Goal: Information Seeking & Learning: Check status

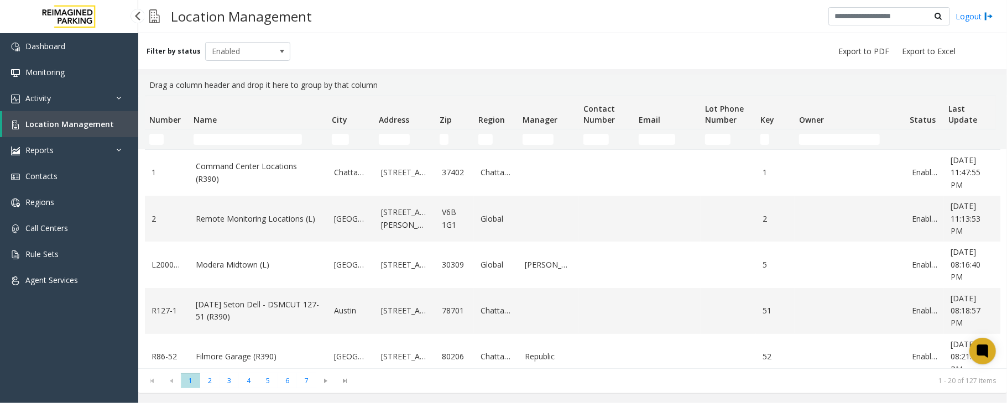
drag, startPoint x: 49, startPoint y: 126, endPoint x: 63, endPoint y: 126, distance: 14.4
click at [49, 126] on span "Location Management" at bounding box center [69, 124] width 88 height 11
click at [257, 137] on input "Name Filter" at bounding box center [248, 139] width 108 height 11
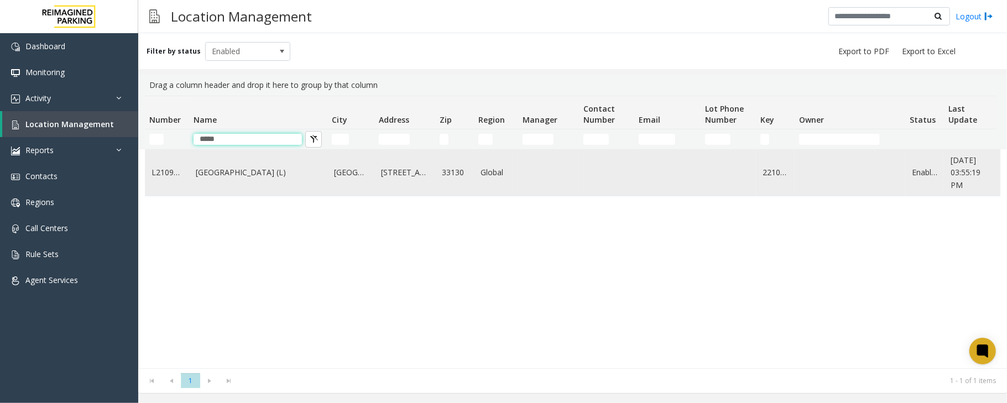
type input "*****"
click at [264, 163] on td "Brickell City Centre (L)" at bounding box center [258, 173] width 138 height 46
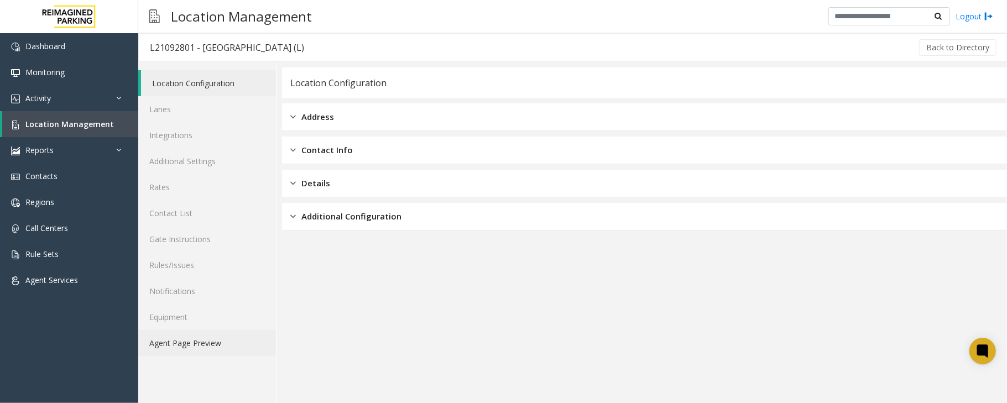
click at [186, 348] on link "Agent Page Preview" at bounding box center [207, 343] width 138 height 26
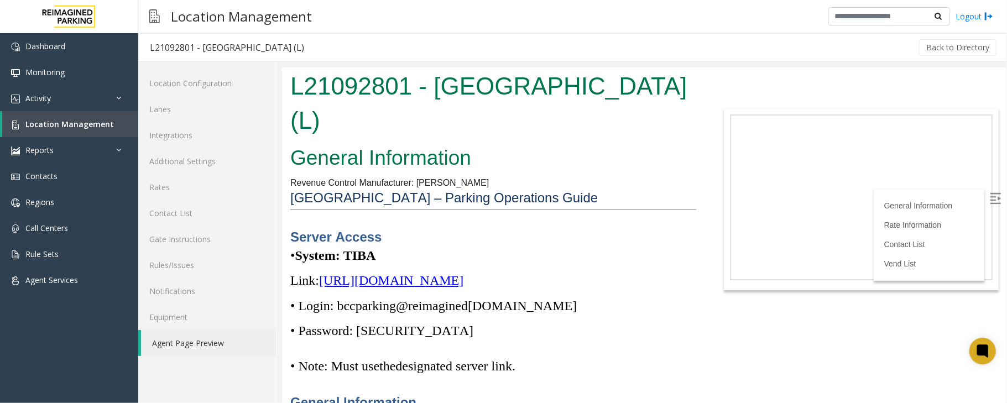
click at [989, 196] on img at bounding box center [994, 197] width 11 height 11
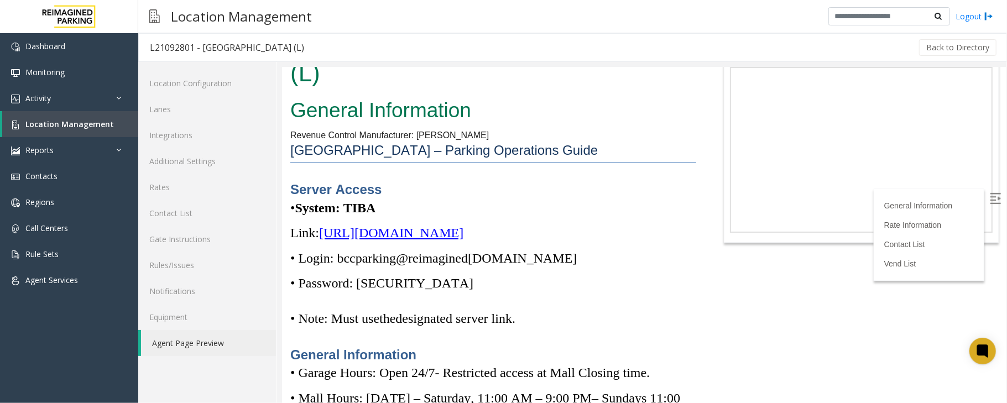
scroll to position [74, 0]
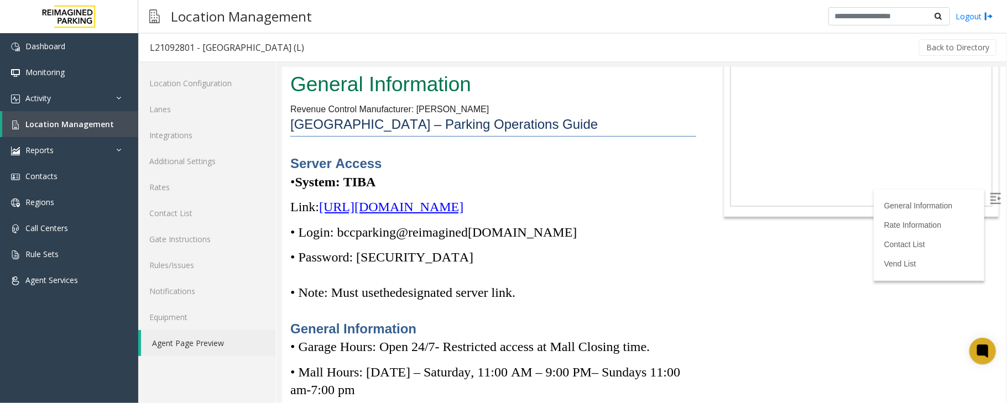
click at [456, 199] on span "https://spark-cloud.tibaparking.net/reimaginedparking/account/login" at bounding box center [390, 206] width 144 height 14
click at [370, 199] on span "https://spark-cloud.tibaparking.net/reimaginedparking/account/login" at bounding box center [390, 206] width 144 height 14
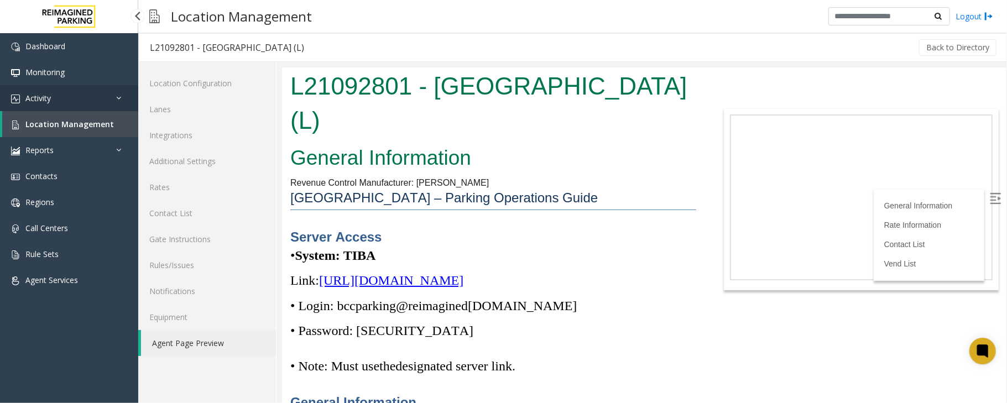
drag, startPoint x: 43, startPoint y: 91, endPoint x: 48, endPoint y: 96, distance: 6.7
click at [43, 91] on link "Activity" at bounding box center [69, 98] width 138 height 26
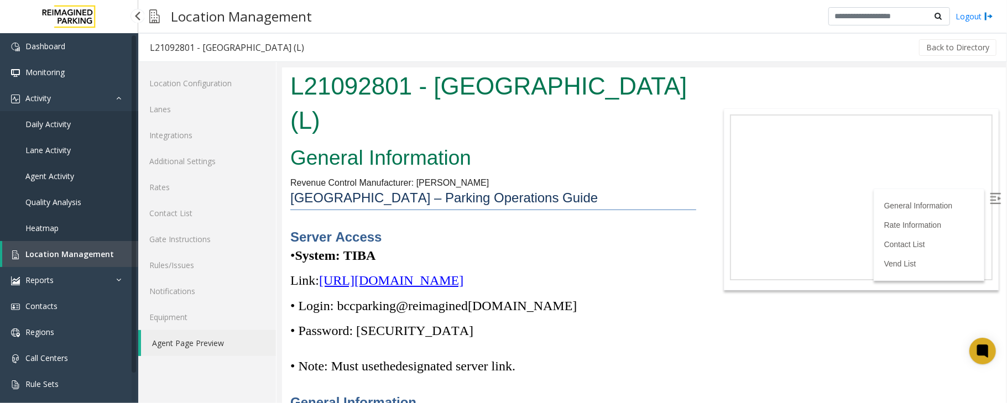
click at [54, 123] on span "Daily Activity" at bounding box center [47, 124] width 45 height 11
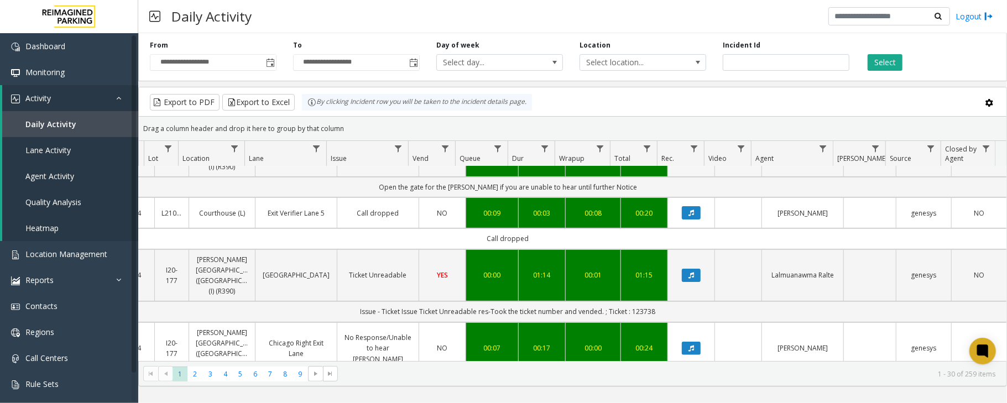
scroll to position [221, 158]
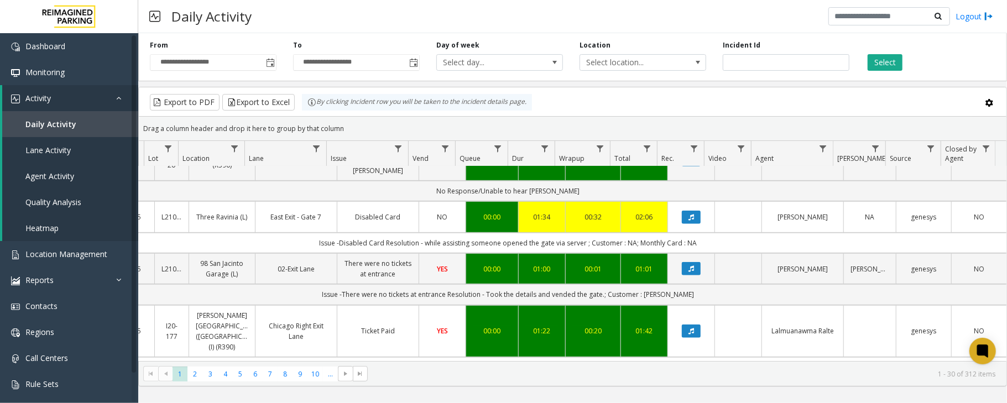
scroll to position [664, 158]
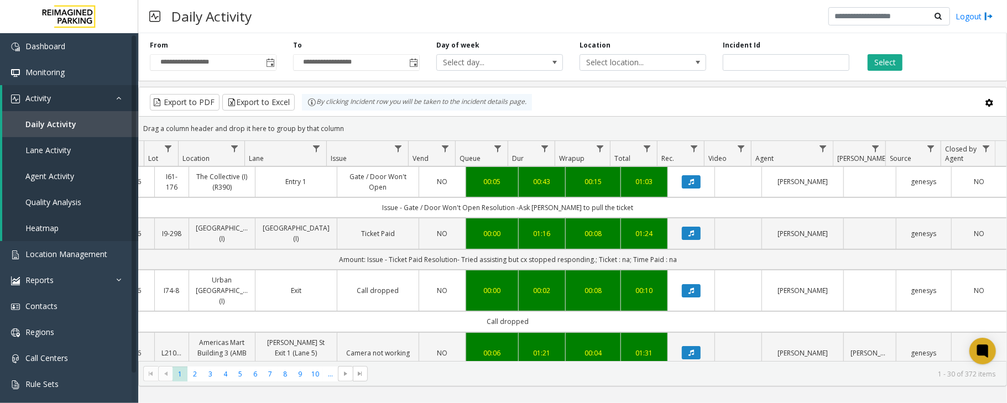
scroll to position [0, 158]
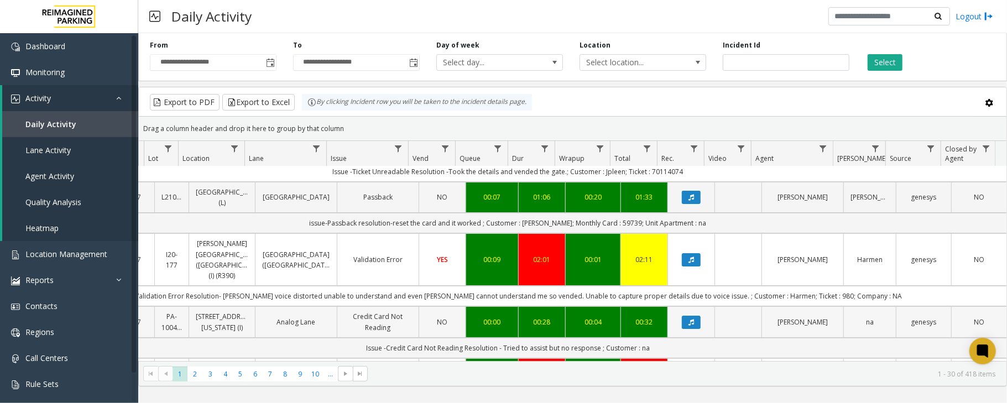
scroll to position [0, 158]
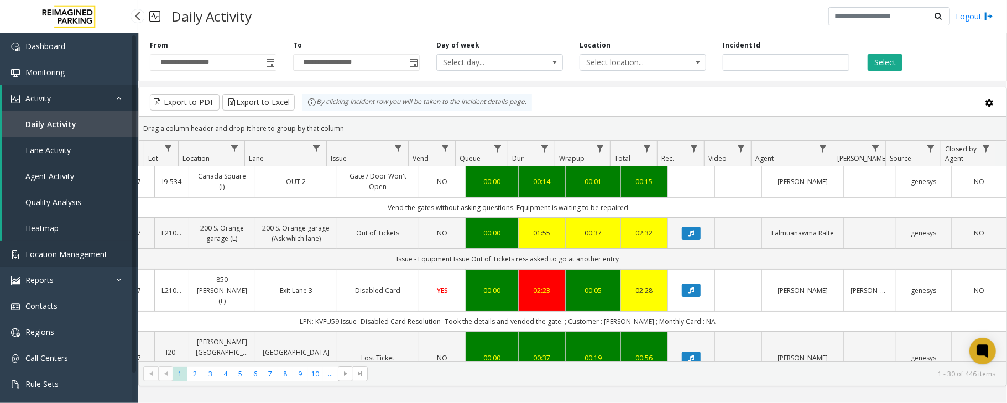
click at [65, 255] on span "Location Management" at bounding box center [66, 254] width 82 height 11
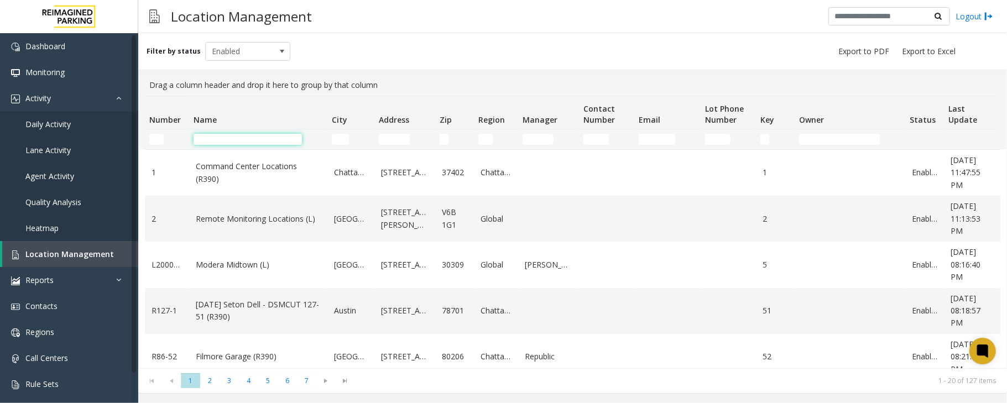
click at [291, 142] on input "Name Filter" at bounding box center [248, 139] width 108 height 11
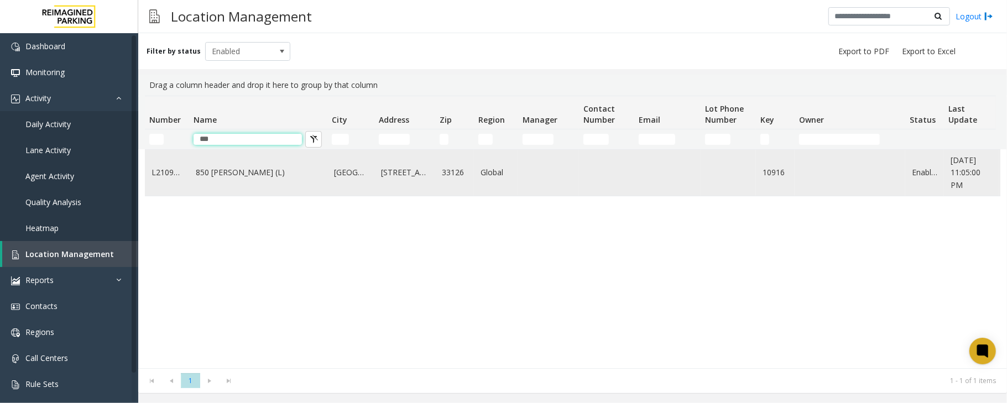
type input "***"
click at [274, 170] on link "850 [PERSON_NAME] (L)" at bounding box center [258, 172] width 125 height 12
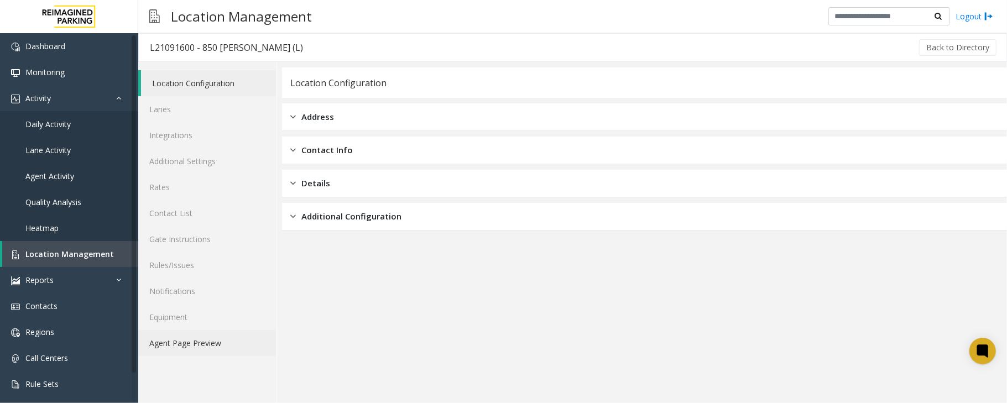
click at [198, 346] on link "Agent Page Preview" at bounding box center [207, 343] width 138 height 26
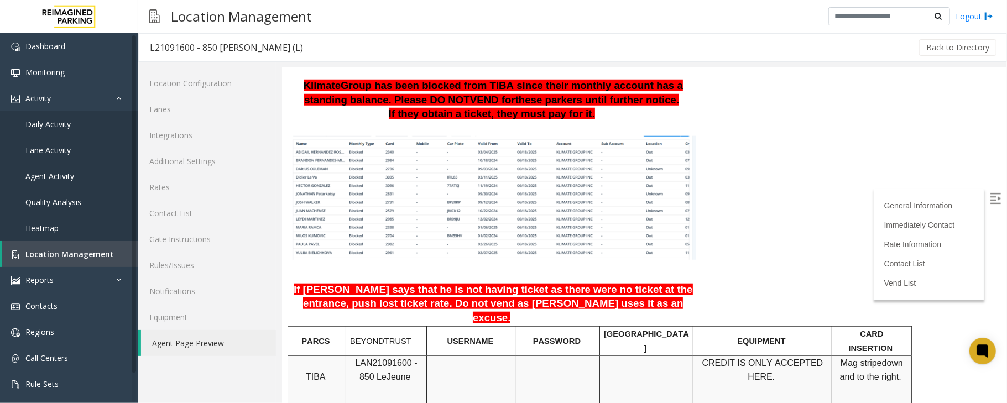
scroll to position [811, 0]
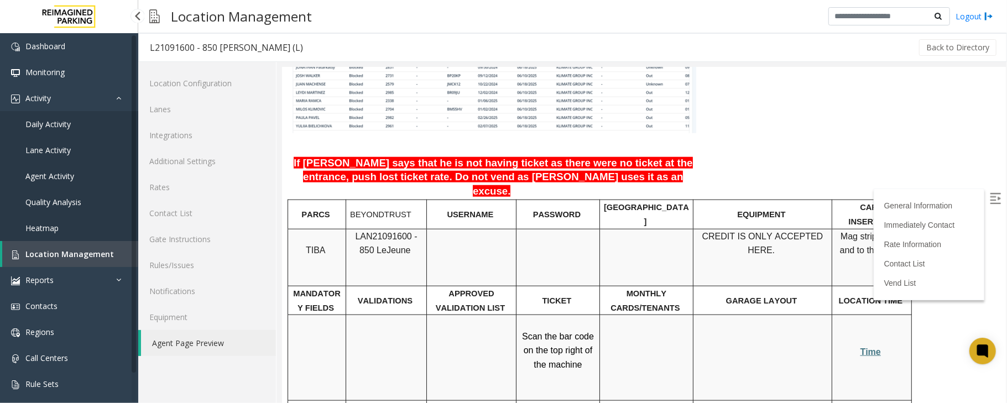
click at [73, 127] on link "Daily Activity" at bounding box center [69, 124] width 138 height 26
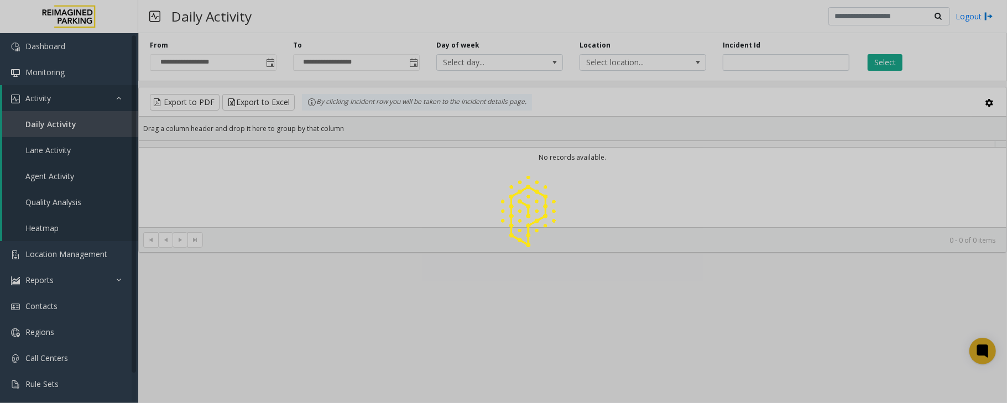
click at [269, 65] on div at bounding box center [503, 201] width 1007 height 403
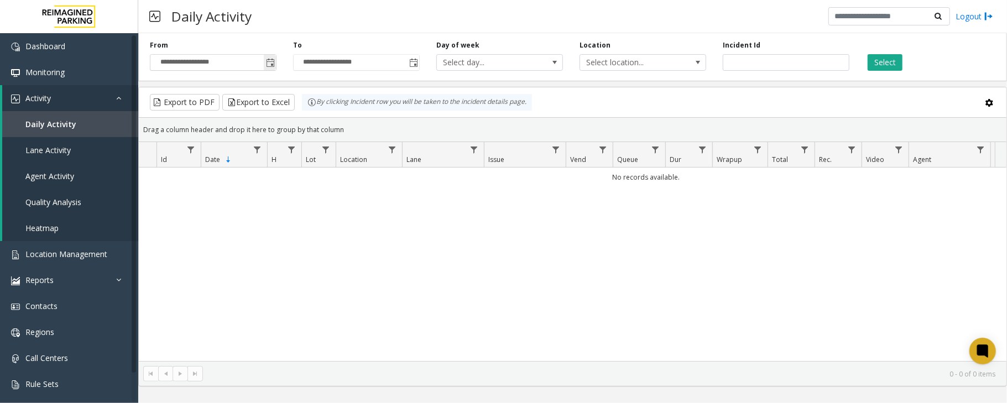
click at [270, 60] on span "Toggle popup" at bounding box center [270, 63] width 9 height 9
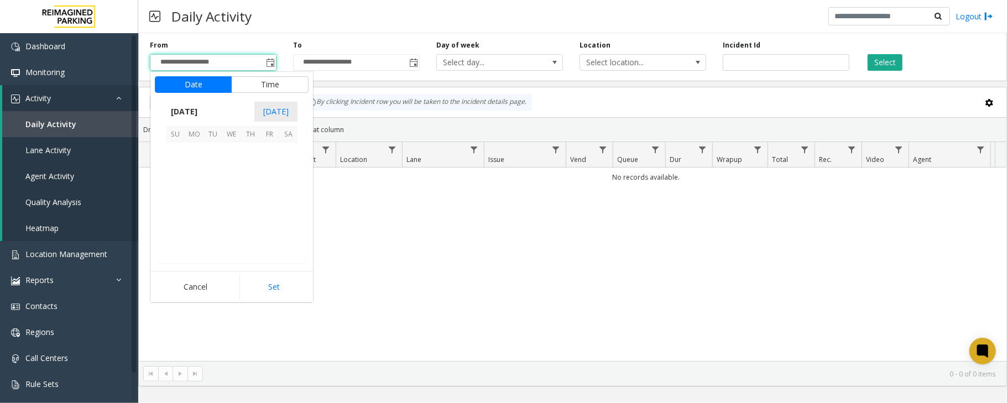
scroll to position [198450, 0]
click at [249, 173] on span "11" at bounding box center [250, 170] width 19 height 19
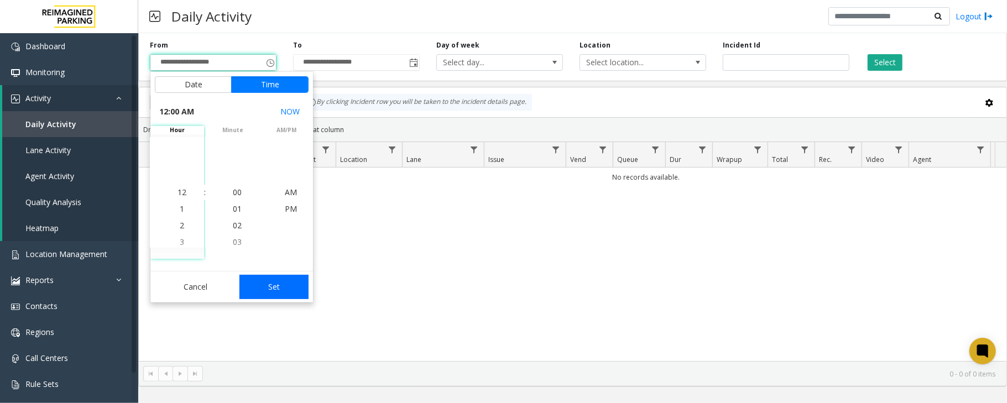
click at [286, 290] on button "Set" at bounding box center [274, 287] width 70 height 24
type input "**********"
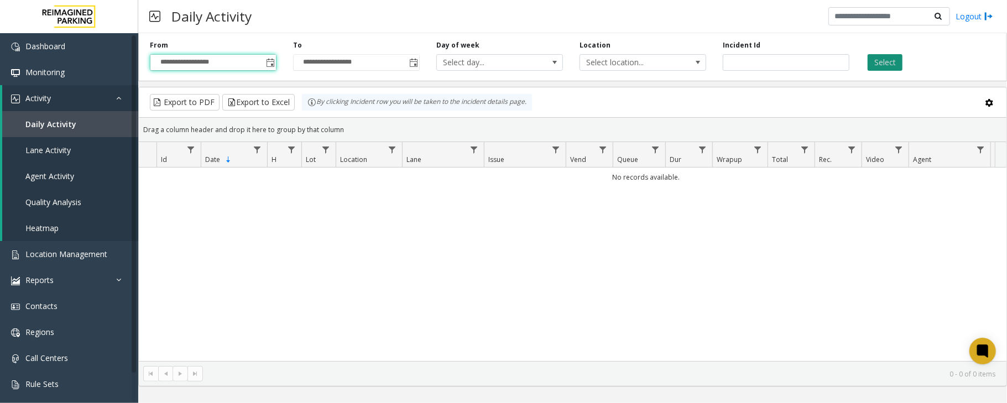
click at [883, 55] on button "Select" at bounding box center [885, 62] width 35 height 17
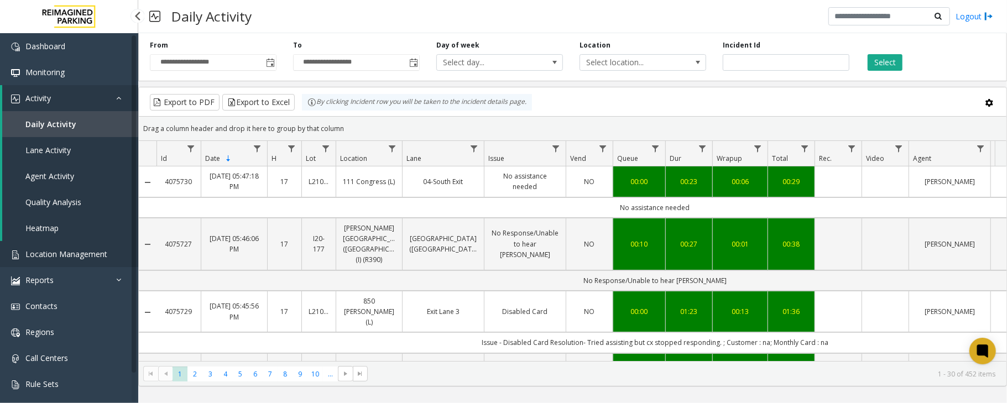
click at [49, 251] on span "Location Management" at bounding box center [66, 254] width 82 height 11
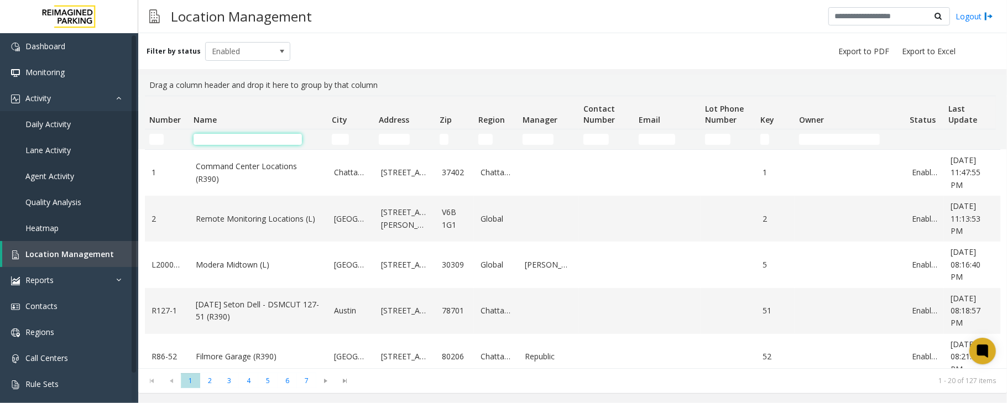
click at [281, 138] on input "Name Filter" at bounding box center [248, 139] width 108 height 11
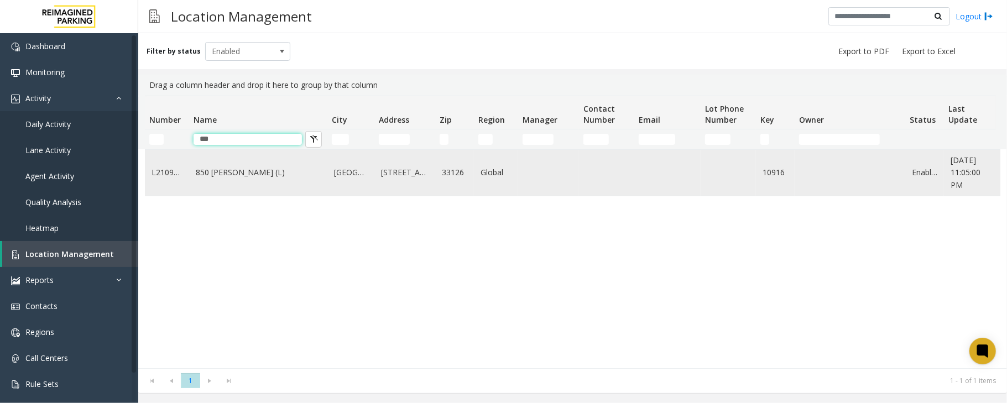
type input "***"
click at [248, 184] on td "850 [PERSON_NAME] (L)" at bounding box center [258, 173] width 138 height 46
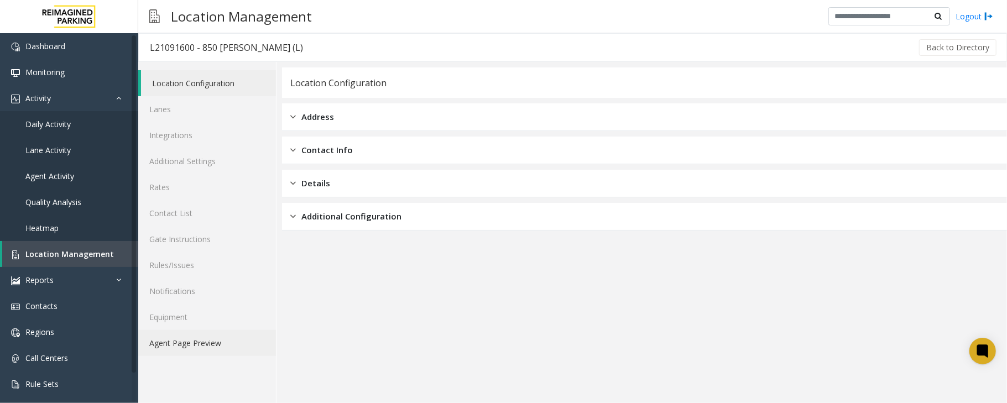
click at [167, 346] on link "Agent Page Preview" at bounding box center [207, 343] width 138 height 26
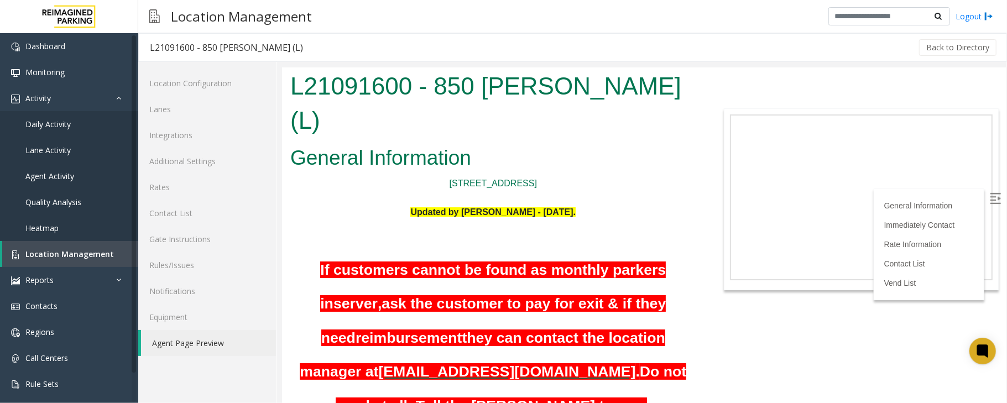
click at [989, 198] on img at bounding box center [994, 197] width 11 height 11
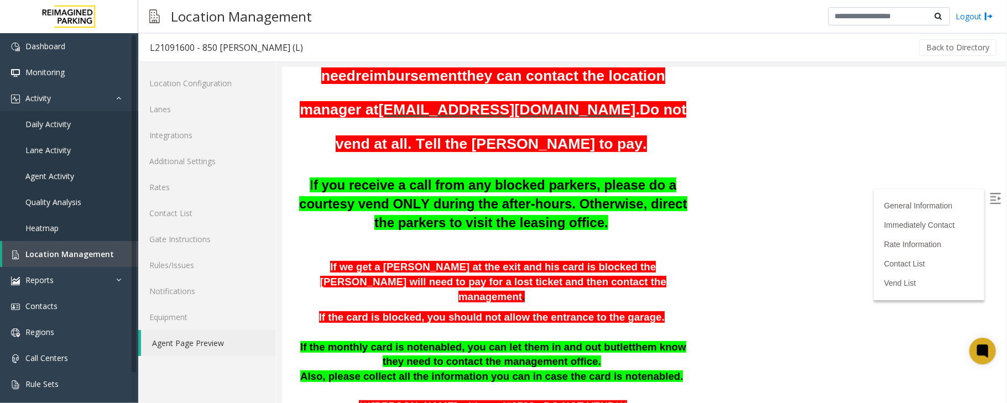
scroll to position [295, 0]
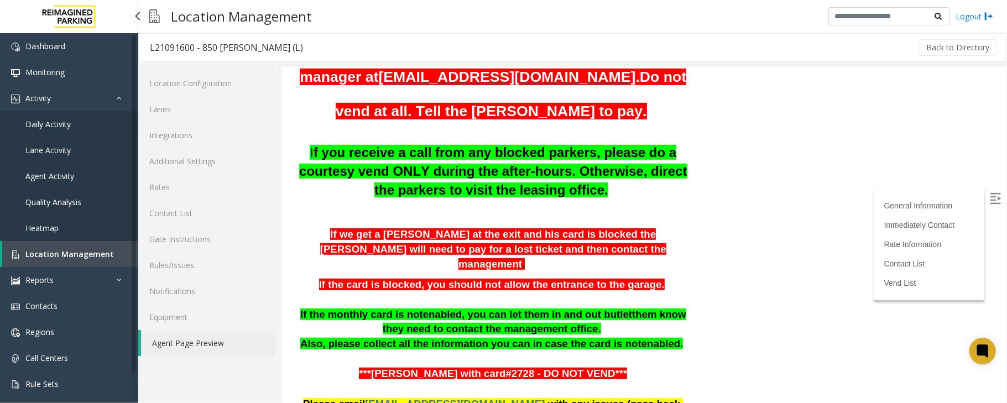
click at [60, 125] on span "Daily Activity" at bounding box center [47, 124] width 45 height 11
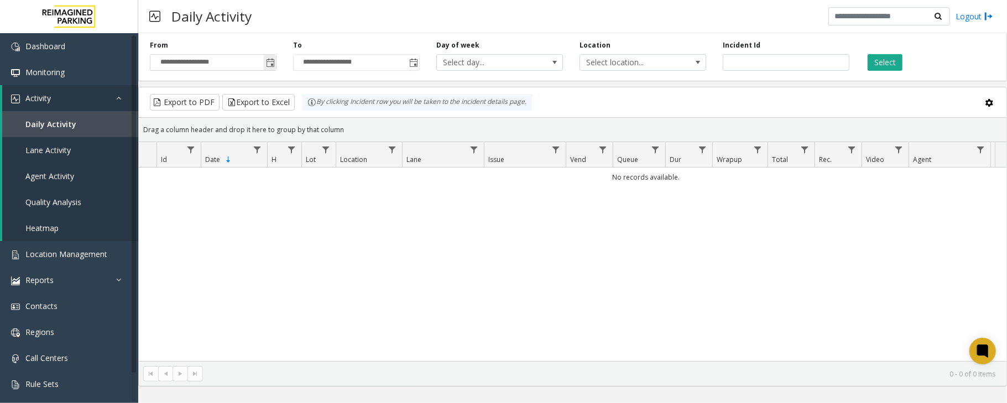
click at [266, 60] on span "Toggle popup" at bounding box center [270, 63] width 9 height 9
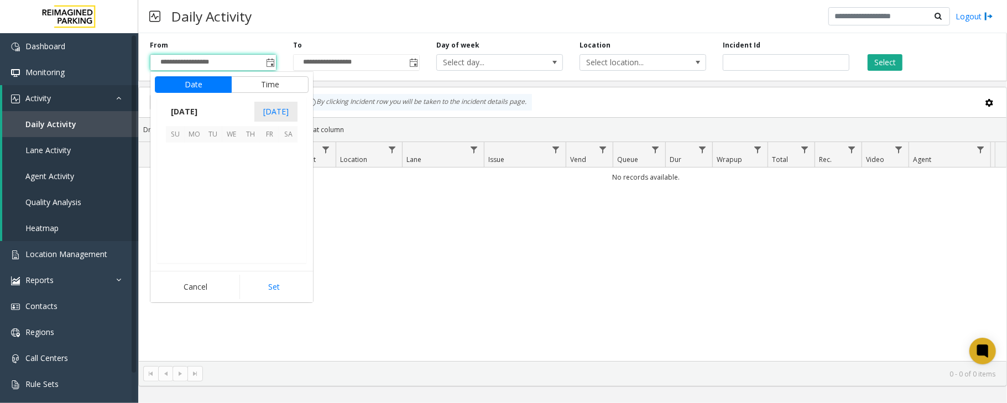
scroll to position [198450, 0]
click at [249, 173] on span "11" at bounding box center [250, 170] width 19 height 19
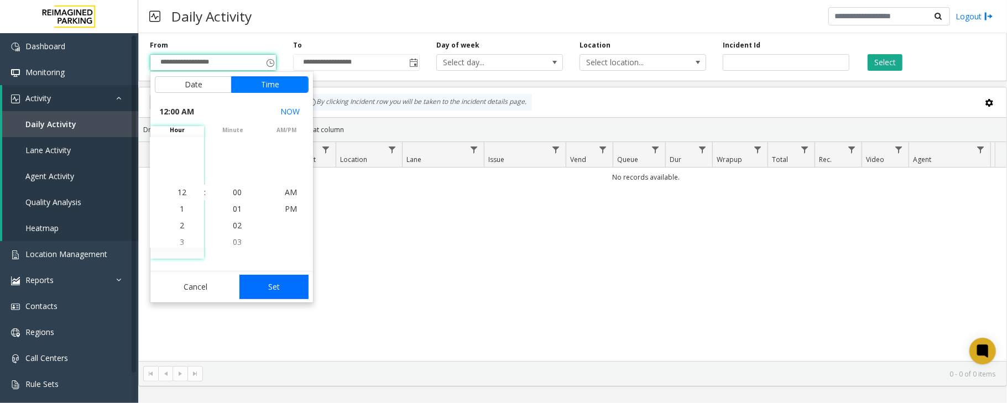
click at [276, 279] on button "Set" at bounding box center [274, 287] width 70 height 24
type input "**********"
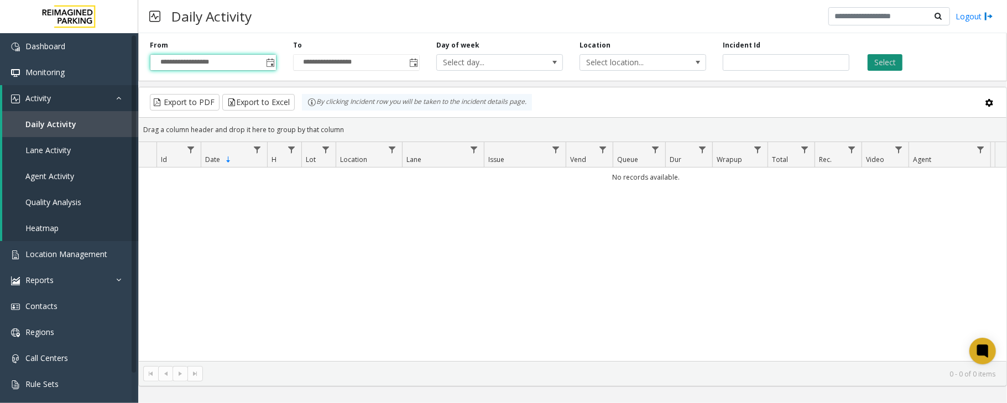
click at [873, 61] on button "Select" at bounding box center [885, 62] width 35 height 17
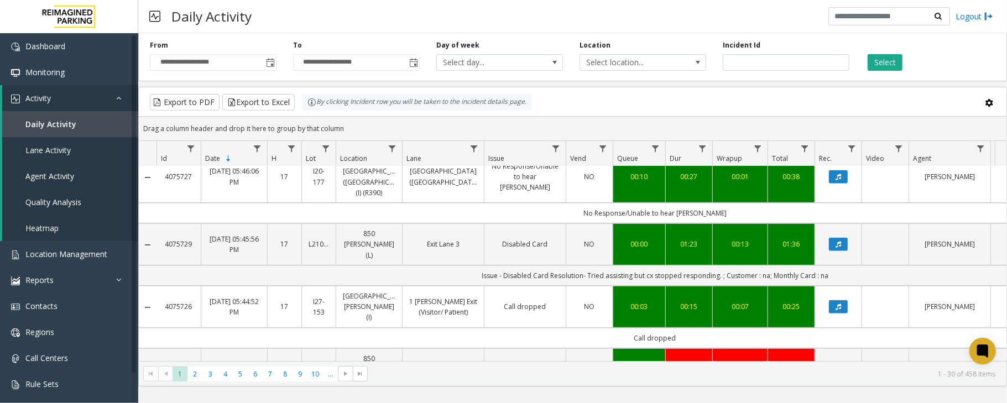
scroll to position [442, 0]
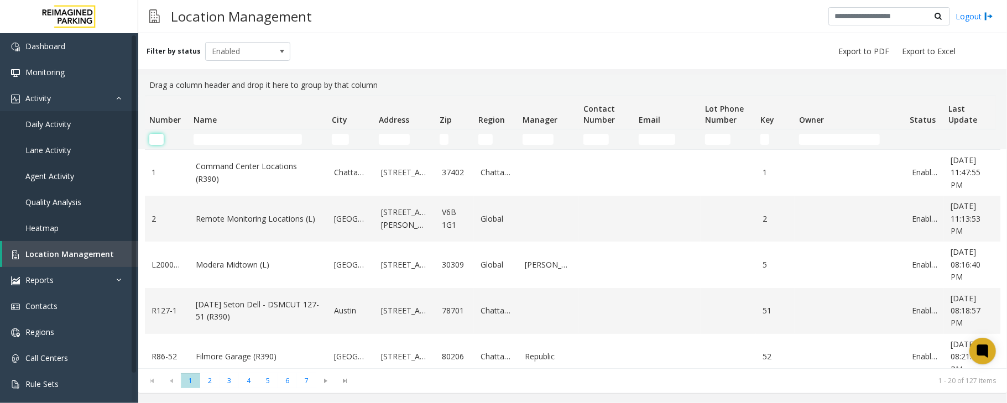
click at [157, 138] on input "Number Filter" at bounding box center [156, 139] width 14 height 11
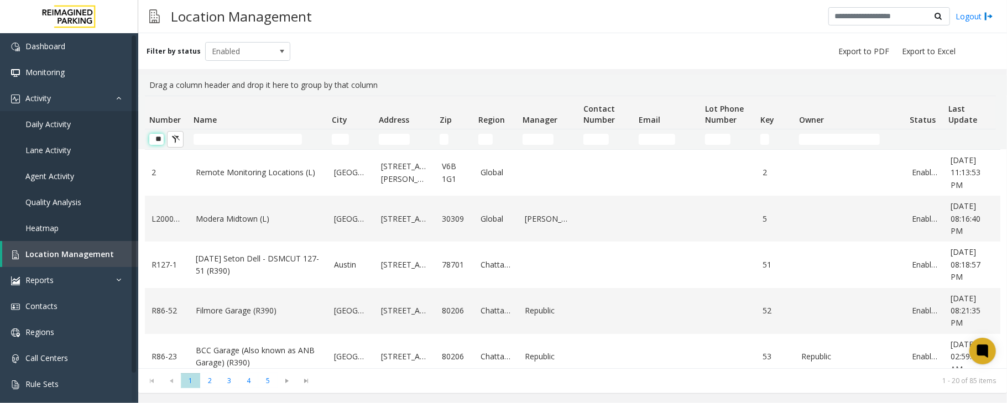
scroll to position [0, 1]
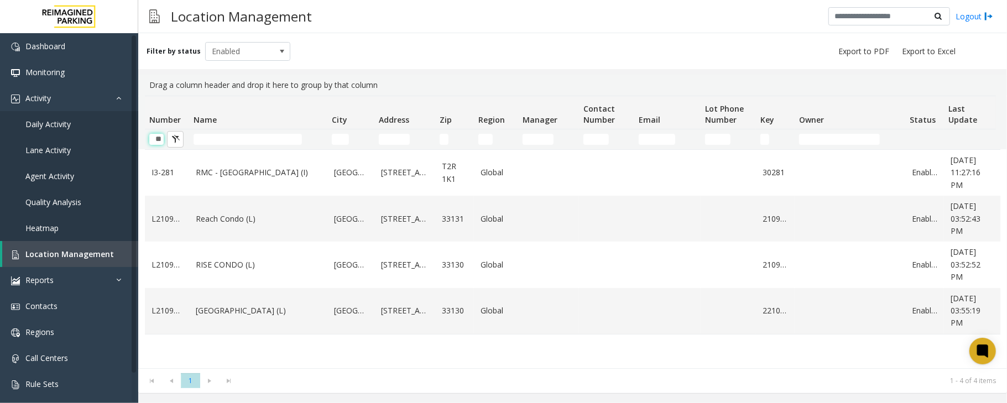
type input "**"
click at [244, 143] on input "Name Filter" at bounding box center [248, 139] width 108 height 11
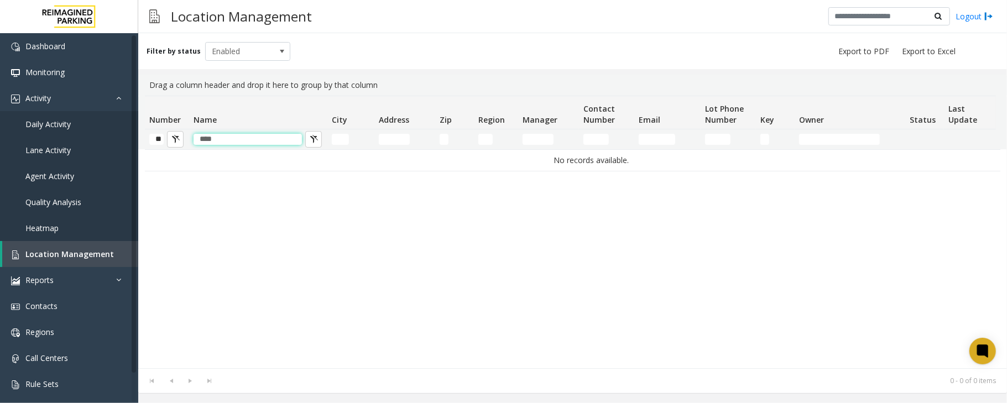
type input "****"
click at [159, 142] on input "**" at bounding box center [156, 139] width 14 height 11
type input "*"
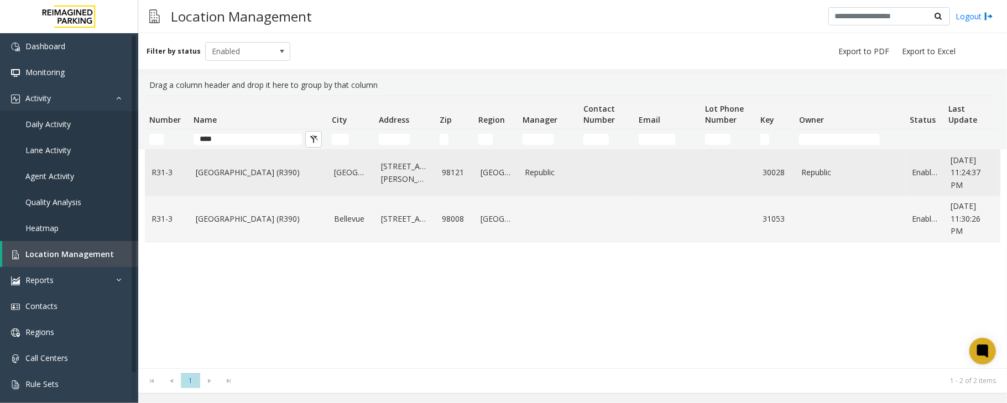
click at [257, 173] on link "Bell Street Garage (R390)" at bounding box center [258, 172] width 125 height 12
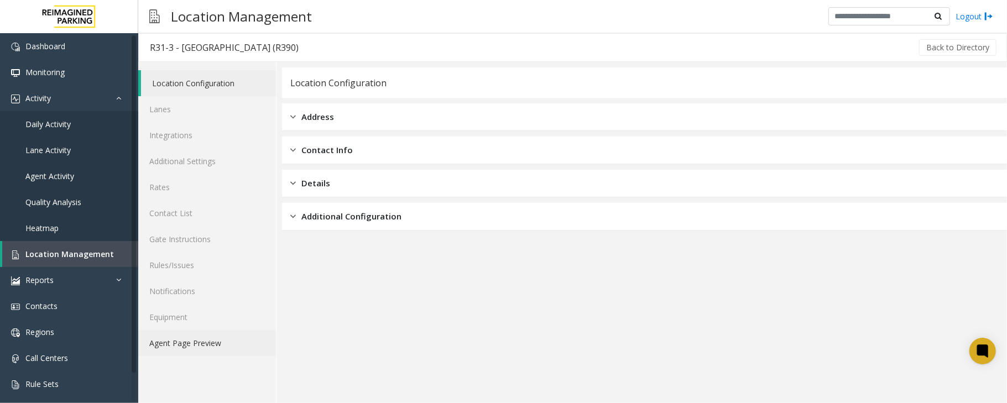
click at [220, 339] on link "Agent Page Preview" at bounding box center [207, 343] width 138 height 26
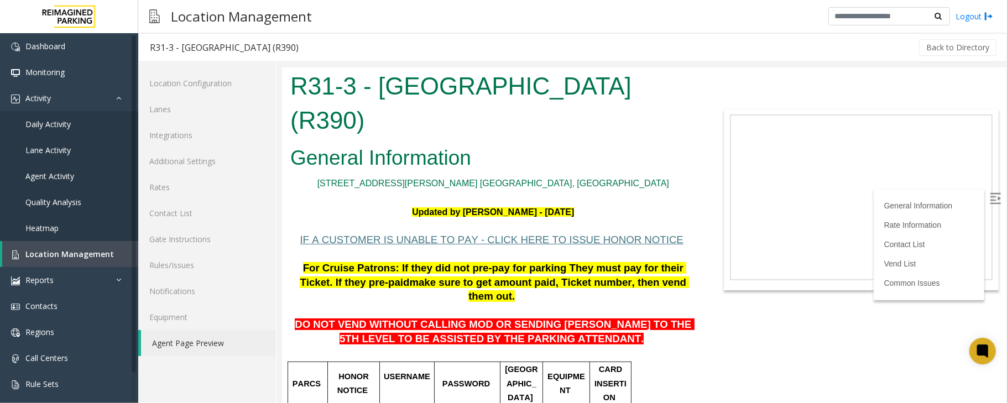
click at [602, 318] on span "DO NOT VEND WITHOUT CALLING MOD OR SENDING PARKER TO THE 5TH LEVEL TO BE ASSIST…" at bounding box center [493, 331] width 399 height 26
click at [607, 304] on p "DO NOT VEND WITHOUT CALLING MOD OR SENDING PARKER TO THE 5TH LEVEL TO BE ASSIST…" at bounding box center [493, 325] width 406 height 43
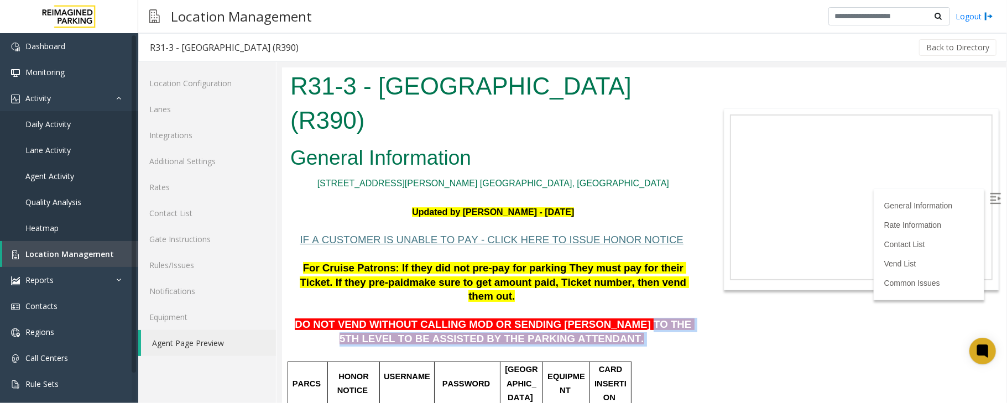
drag, startPoint x: 604, startPoint y: 278, endPoint x: 613, endPoint y: 295, distance: 19.3
click at [613, 304] on p "DO NOT VEND WITHOUT CALLING MOD OR SENDING PARKER TO THE 5TH LEVEL TO BE ASSIST…" at bounding box center [493, 325] width 406 height 43
copy p "5TH LEVEL TO BE ASSISTED BY THE PARKING ATTENDANT."
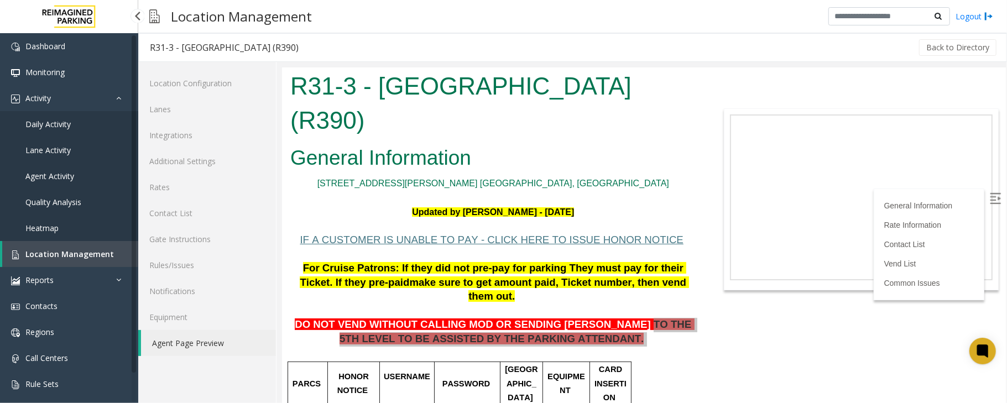
click at [87, 250] on span "Location Management" at bounding box center [69, 254] width 88 height 11
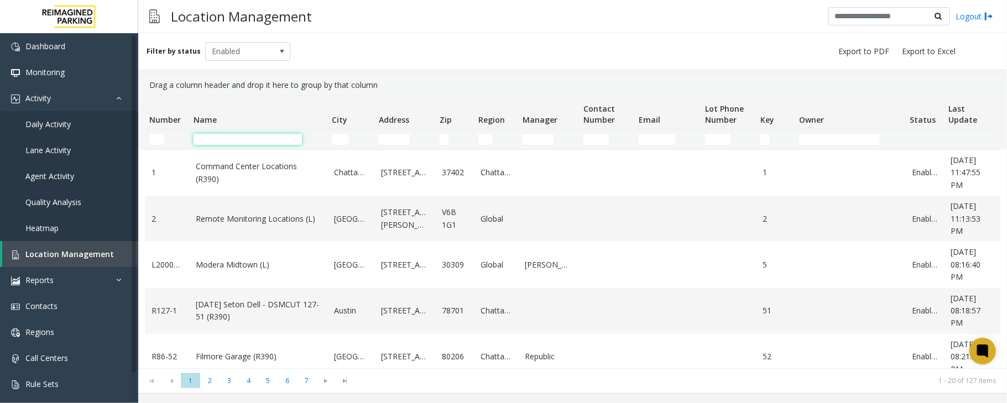
click at [273, 136] on input "Name Filter" at bounding box center [248, 139] width 108 height 11
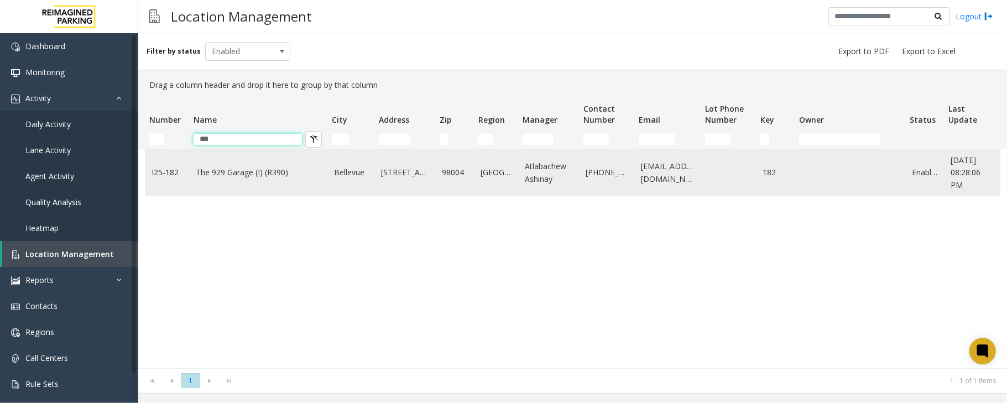
type input "***"
click at [264, 190] on td "The 929 Garage (I) (R390)" at bounding box center [258, 173] width 138 height 46
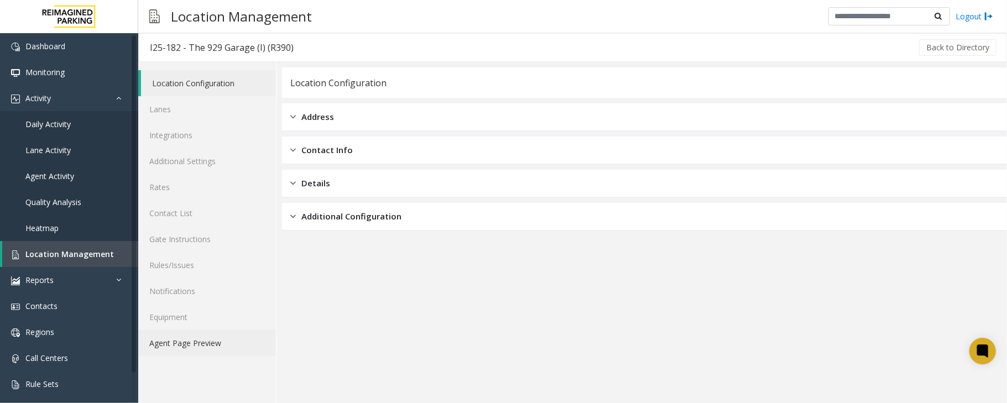
click at [210, 343] on link "Agent Page Preview" at bounding box center [207, 343] width 138 height 26
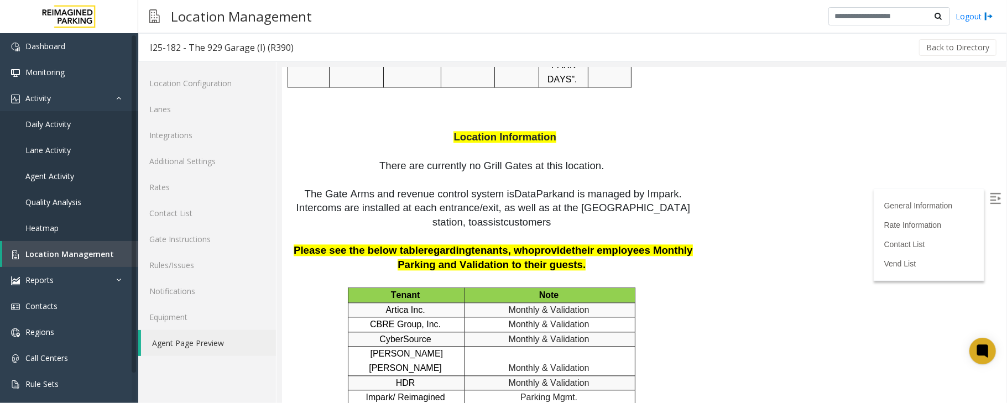
scroll to position [1819, 0]
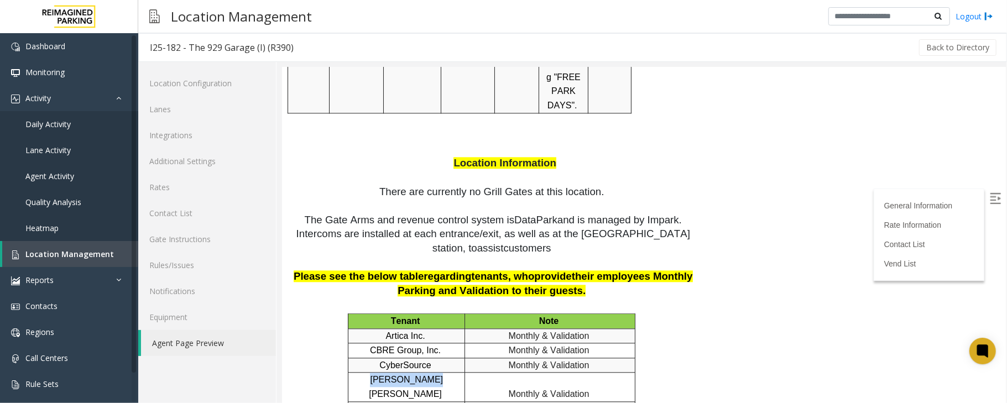
drag, startPoint x: 408, startPoint y: 162, endPoint x: 354, endPoint y: 160, distance: 53.7
click at [354, 372] on p "Davis Wright Tremaine" at bounding box center [406, 386] width 108 height 28
copy span "Davis Wright"
click at [442, 401] on p "HDR" at bounding box center [406, 408] width 108 height 14
drag, startPoint x: 406, startPoint y: 158, endPoint x: 358, endPoint y: 159, distance: 48.7
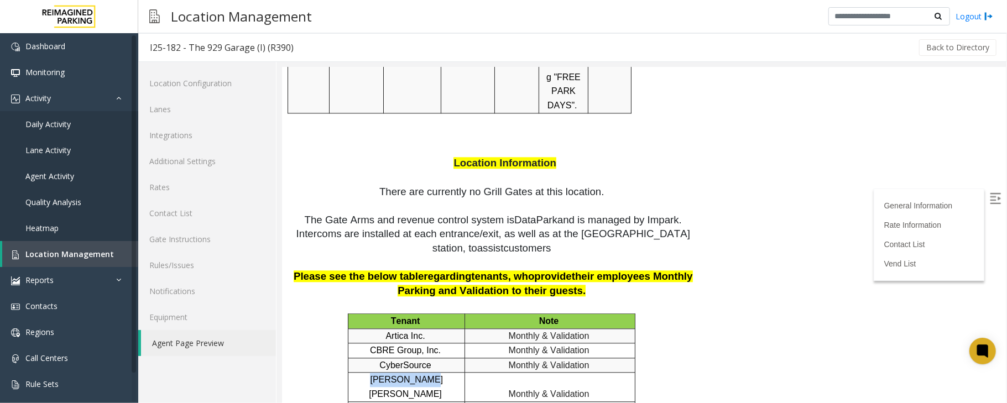
click at [358, 372] on p "Davis Wright Tremaine" at bounding box center [406, 386] width 108 height 28
copy span "Davis Wright"
click at [64, 129] on link "Daily Activity" at bounding box center [69, 124] width 138 height 26
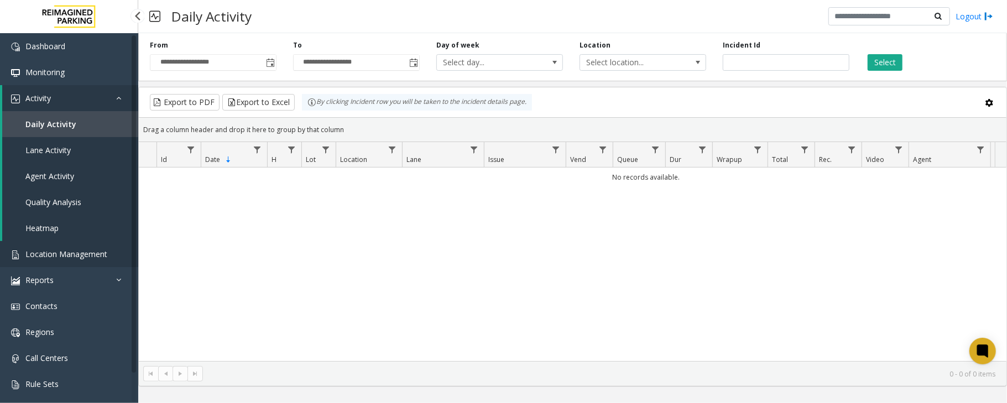
click at [85, 251] on span "Location Management" at bounding box center [66, 254] width 82 height 11
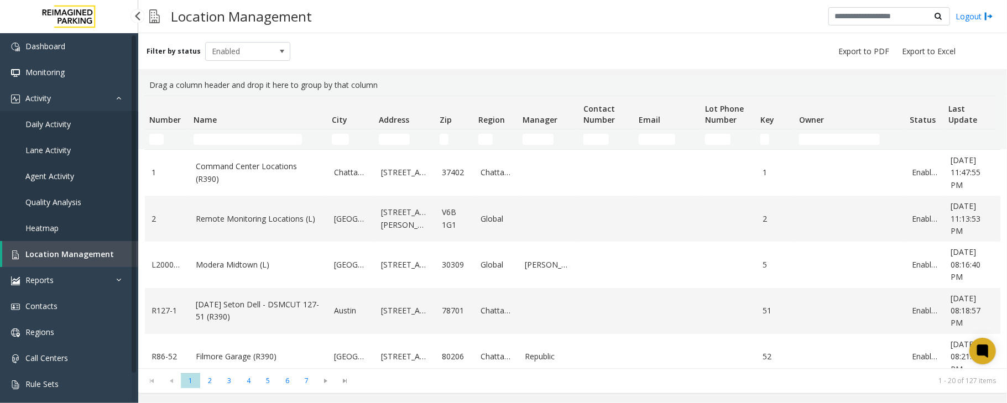
click at [44, 126] on span "Daily Activity" at bounding box center [47, 124] width 45 height 11
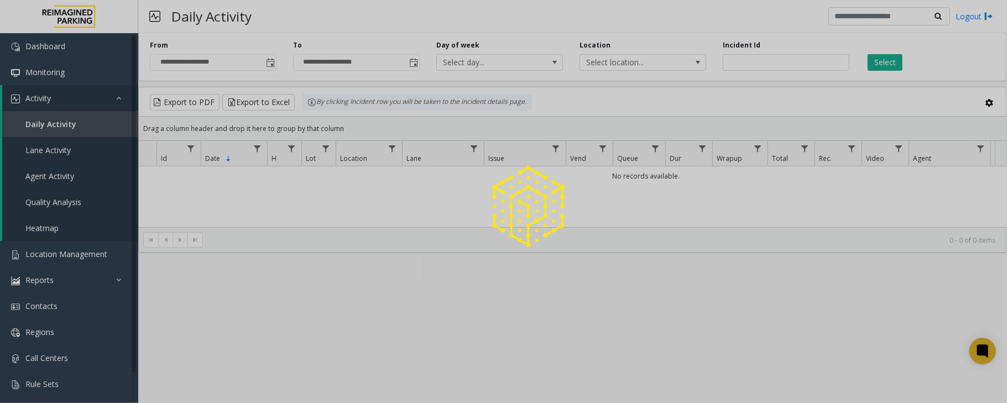
click at [270, 63] on span "Toggle popup" at bounding box center [270, 63] width 9 height 9
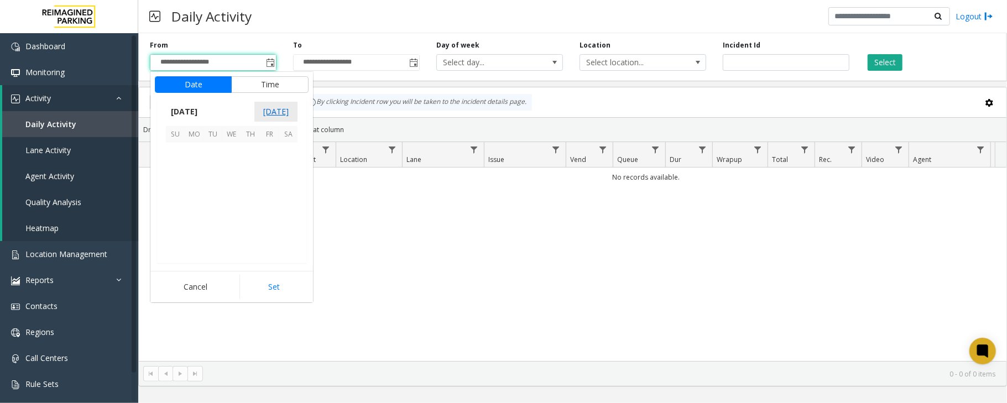
scroll to position [198450, 0]
click at [248, 169] on span "11" at bounding box center [250, 170] width 19 height 19
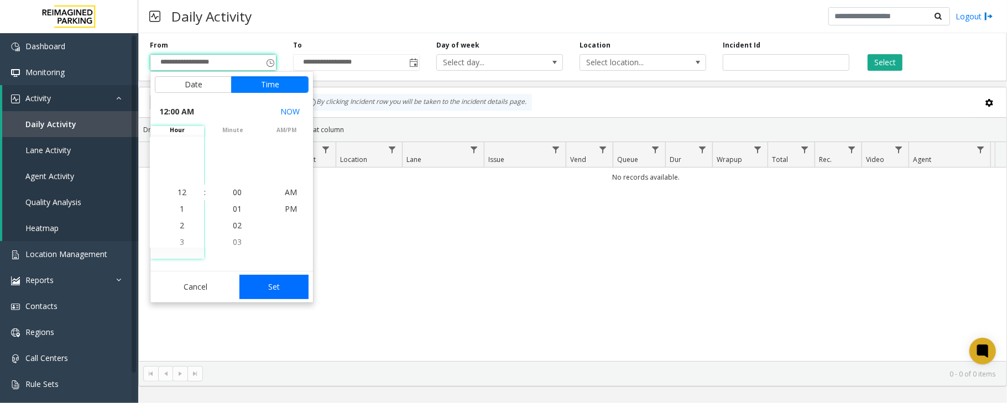
click at [275, 289] on button "Set" at bounding box center [274, 287] width 70 height 24
type input "**********"
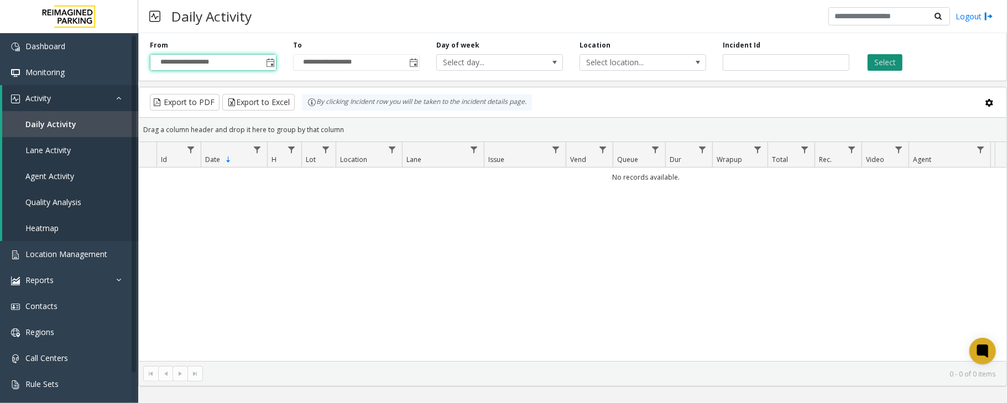
click at [884, 62] on button "Select" at bounding box center [885, 62] width 35 height 17
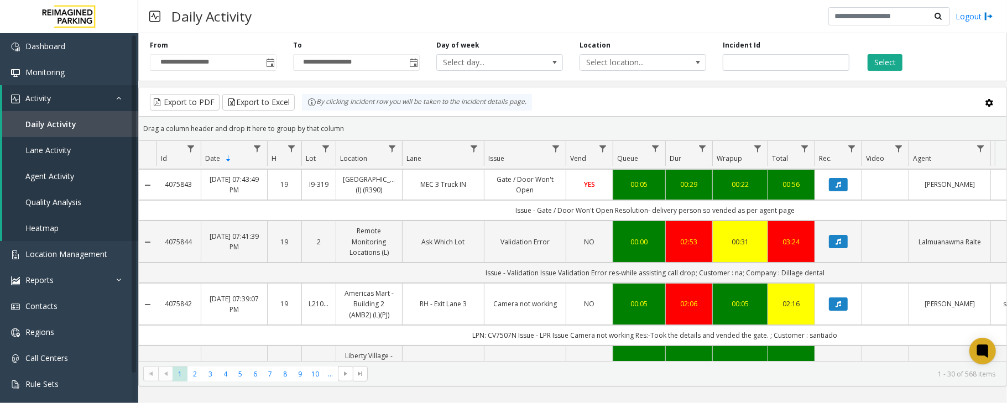
scroll to position [147, 0]
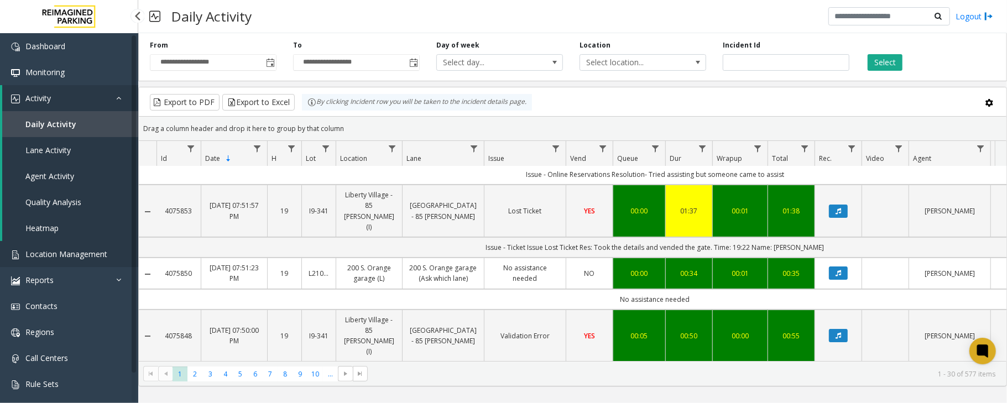
click at [47, 243] on link "Location Management" at bounding box center [69, 254] width 138 height 26
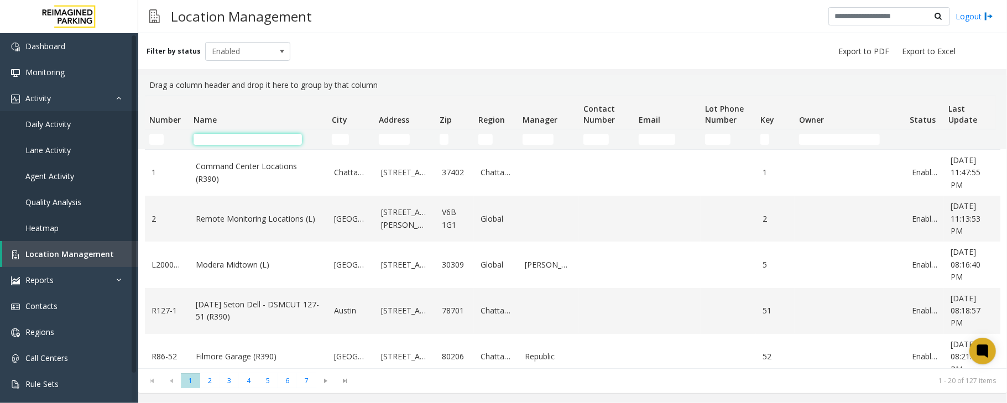
click at [235, 135] on input "Name Filter" at bounding box center [248, 139] width 108 height 11
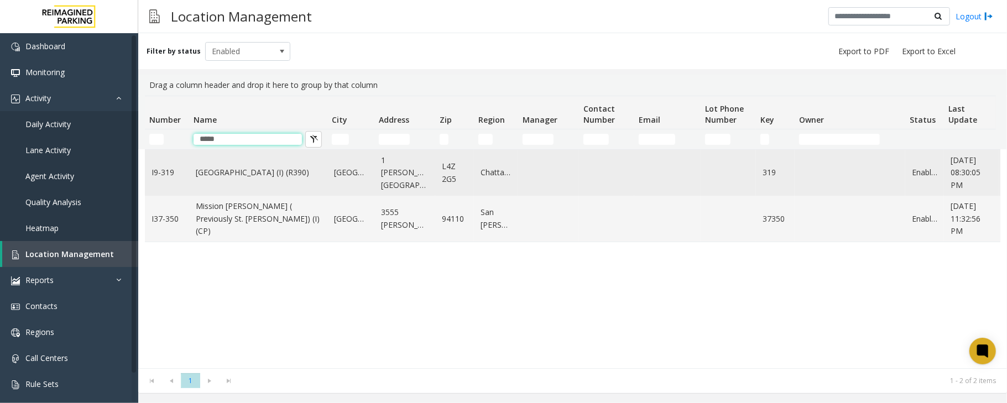
type input "*****"
click at [255, 179] on link "[GEOGRAPHIC_DATA] (I) (R390)" at bounding box center [258, 172] width 125 height 12
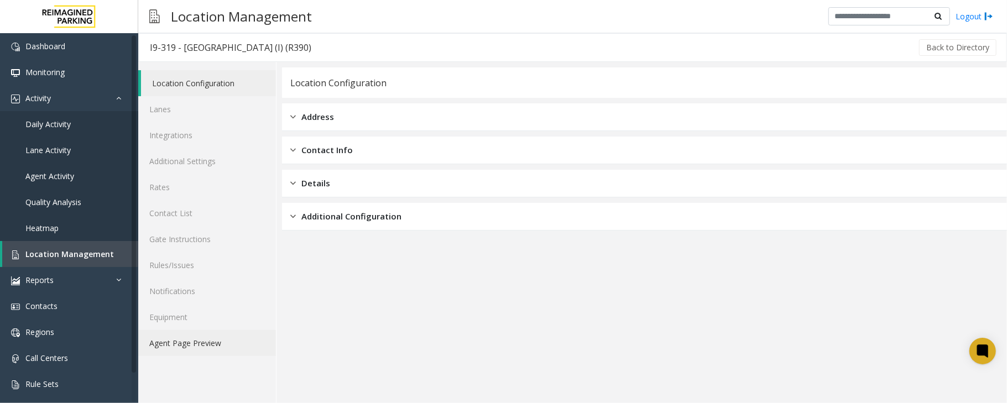
click at [197, 344] on link "Agent Page Preview" at bounding box center [207, 343] width 138 height 26
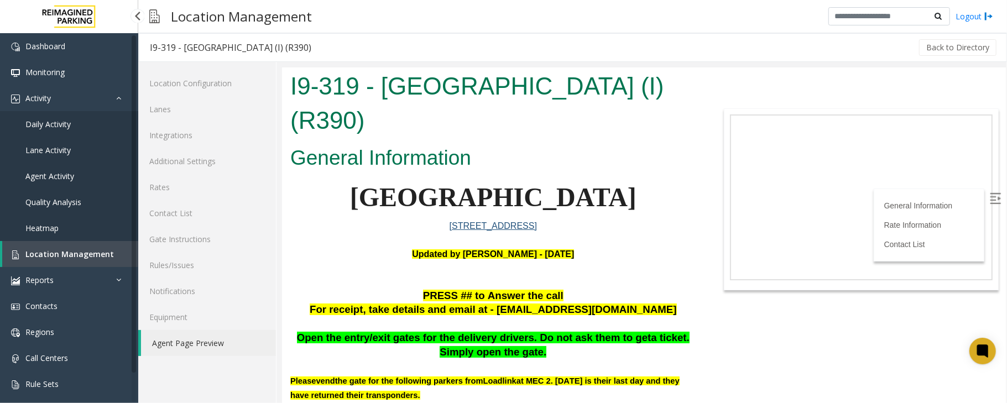
click at [67, 124] on span "Daily Activity" at bounding box center [47, 124] width 45 height 11
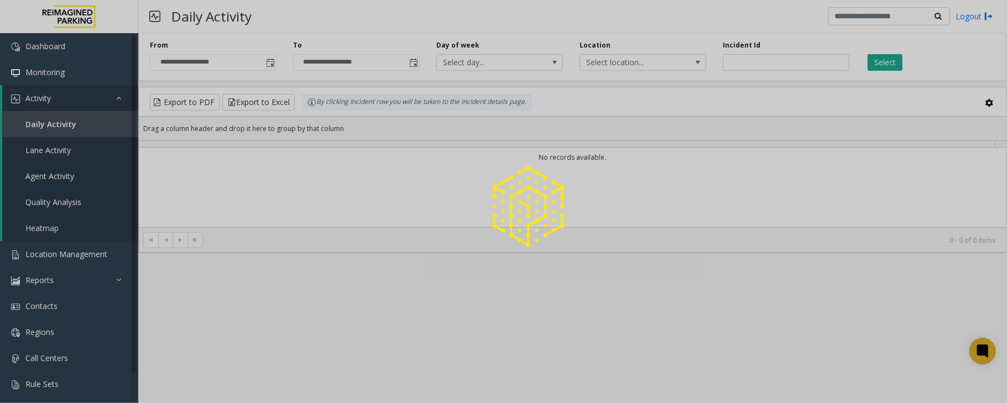
click at [270, 64] on div at bounding box center [503, 201] width 1007 height 403
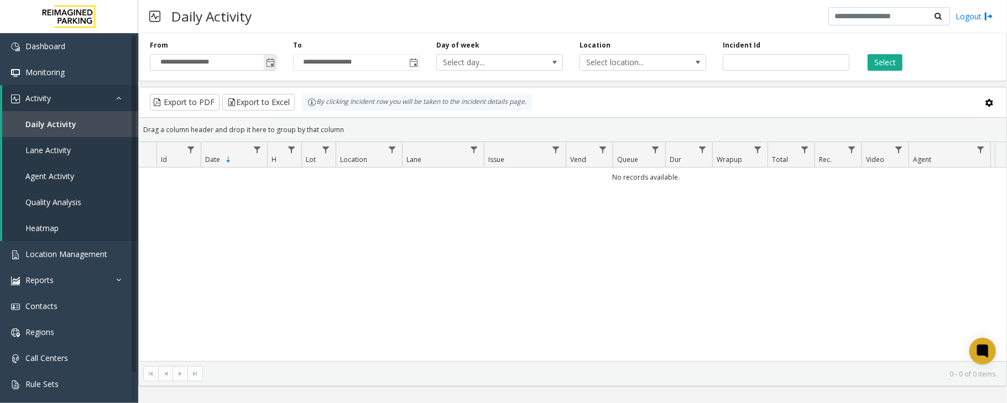
click at [268, 67] on span "Toggle popup" at bounding box center [270, 63] width 9 height 9
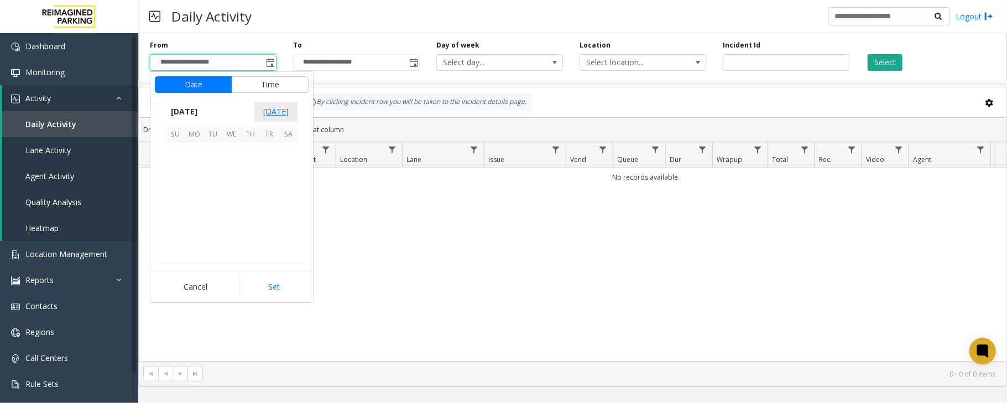
scroll to position [198450, 0]
click at [250, 173] on span "11" at bounding box center [250, 170] width 19 height 19
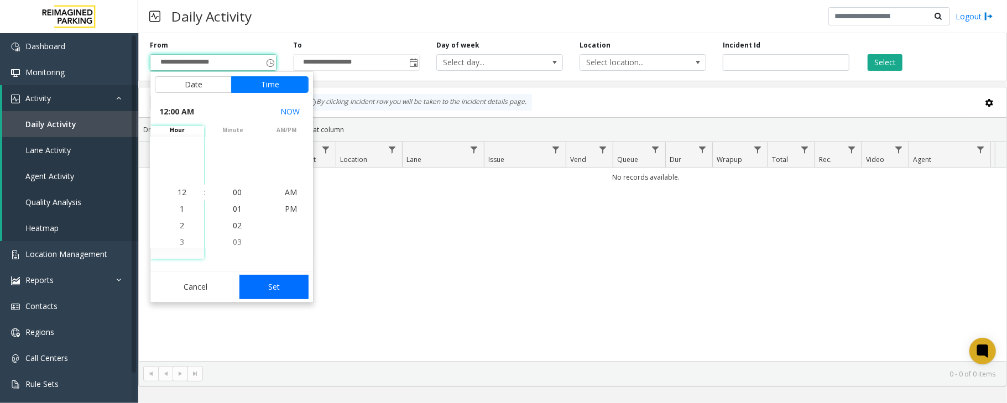
click at [296, 292] on button "Set" at bounding box center [274, 287] width 70 height 24
type input "**********"
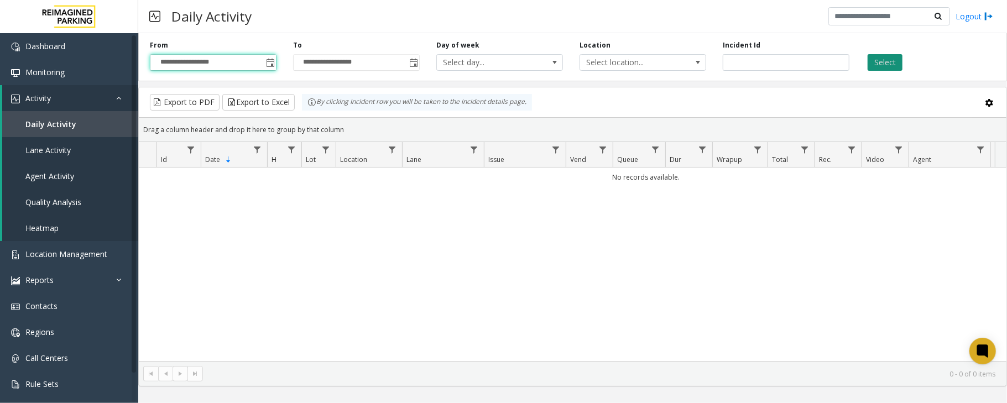
click at [892, 69] on button "Select" at bounding box center [885, 62] width 35 height 17
